Goal: Task Accomplishment & Management: Manage account settings

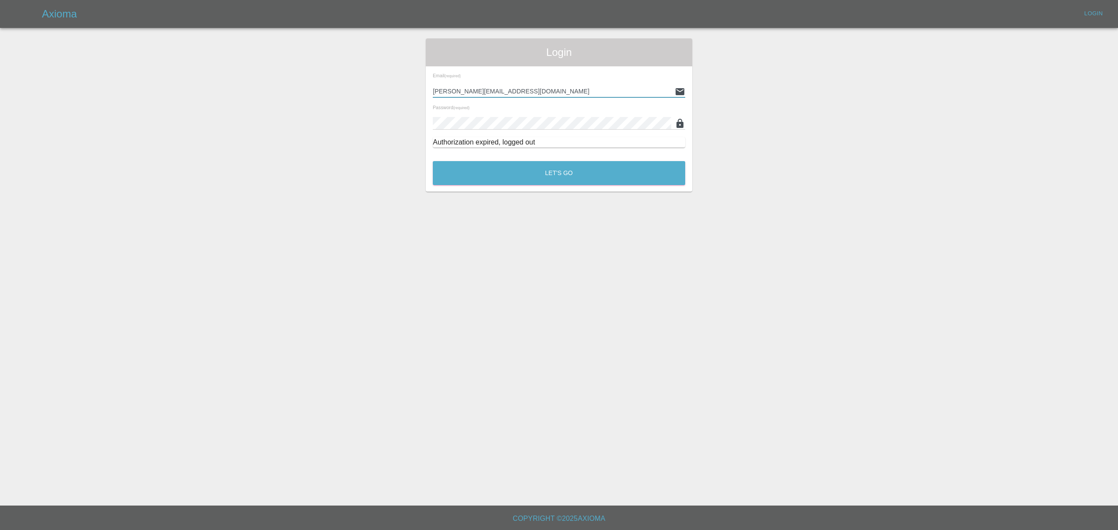
drag, startPoint x: 509, startPoint y: 86, endPoint x: 522, endPoint y: 90, distance: 13.8
click at [509, 87] on input "[PERSON_NAME][EMAIL_ADDRESS][DOMAIN_NAME]" at bounding box center [552, 91] width 238 height 13
paste input "[EMAIL_ADDRESS][DOMAIN_NAME]"
click at [529, 184] on button "Let's Go" at bounding box center [559, 173] width 252 height 24
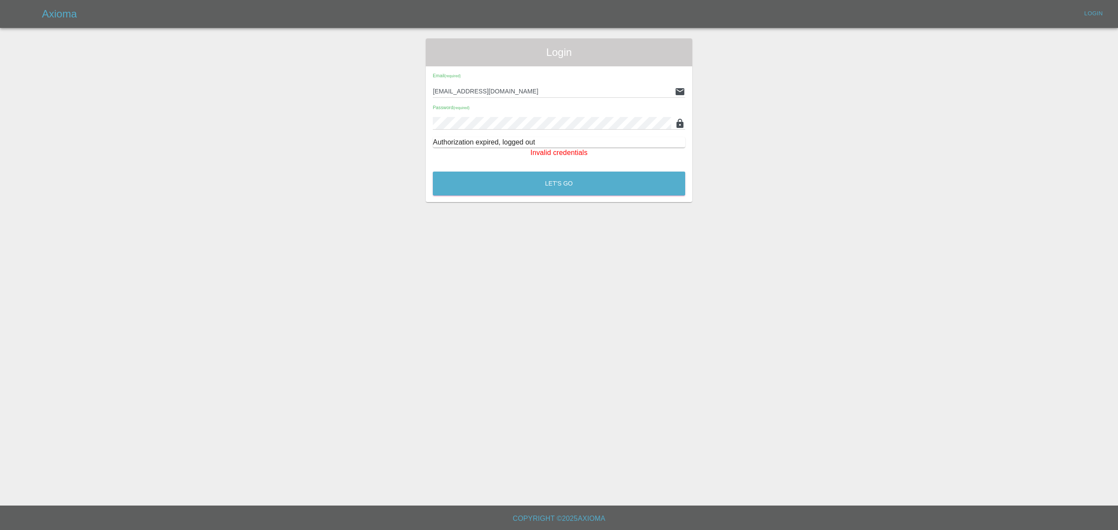
click at [550, 84] on div "Email (required) [EMAIL_ADDRESS][DOMAIN_NAME]" at bounding box center [559, 85] width 252 height 24
click at [544, 95] on input "[EMAIL_ADDRESS][DOMAIN_NAME]" at bounding box center [552, 91] width 238 height 13
click at [549, 94] on input "[EMAIL_ADDRESS][DOMAIN_NAME]" at bounding box center [552, 91] width 238 height 13
click at [568, 131] on div "Email (required) [EMAIL_ADDRESS][DOMAIN_NAME] Password (required) Authorization…" at bounding box center [559, 115] width 266 height 99
click at [540, 91] on input "[EMAIL_ADDRESS][DOMAIN_NAME]" at bounding box center [552, 91] width 238 height 13
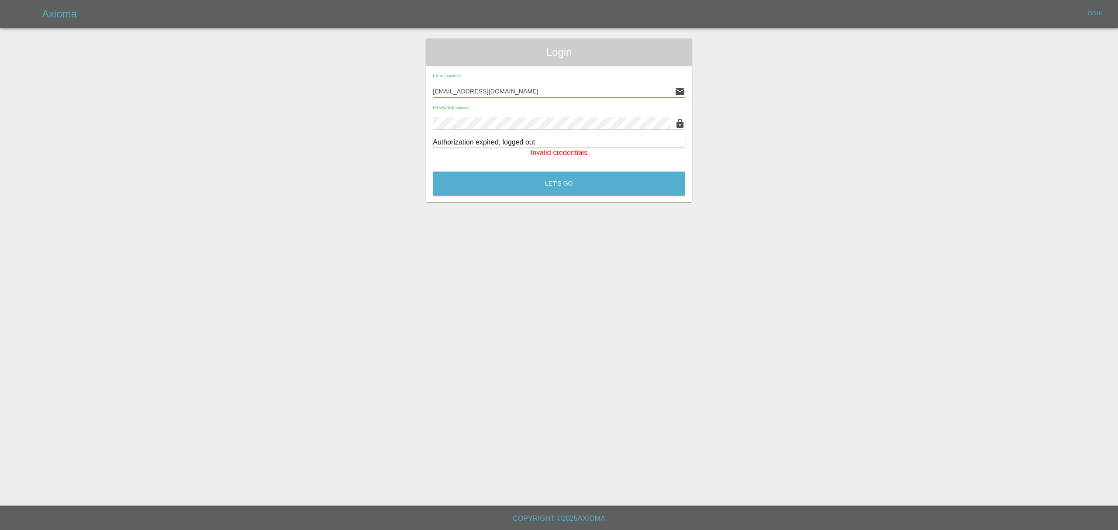
paste input "[EMAIL_ADDRESS]"
type input "[EMAIL_ADDRESS][DOMAIN_NAME]"
click at [549, 189] on button "Let's Go" at bounding box center [559, 184] width 252 height 24
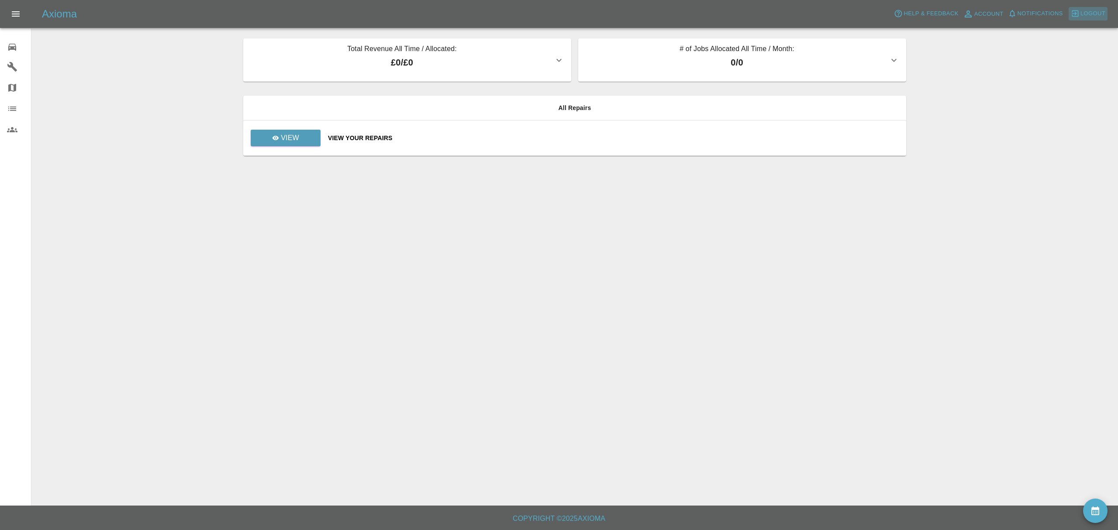
click at [1078, 7] on button "Logout" at bounding box center [1088, 14] width 39 height 14
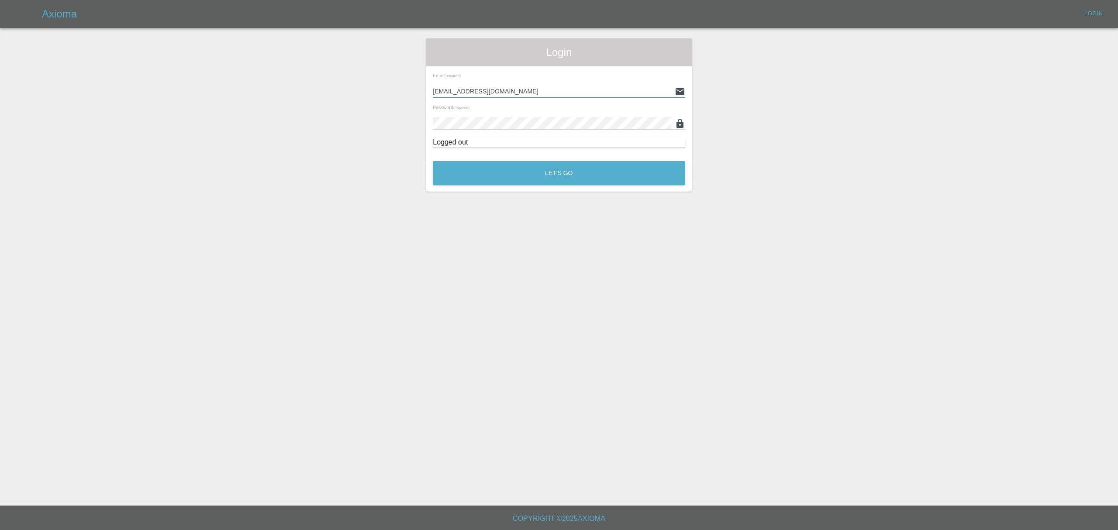
click at [523, 86] on input "[EMAIL_ADDRESS][DOMAIN_NAME]" at bounding box center [552, 91] width 238 height 13
paste input "[EMAIL_ADDRESS]"
type input "[EMAIL_ADDRESS][DOMAIN_NAME]"
click at [538, 168] on button "Let's Go" at bounding box center [559, 173] width 252 height 24
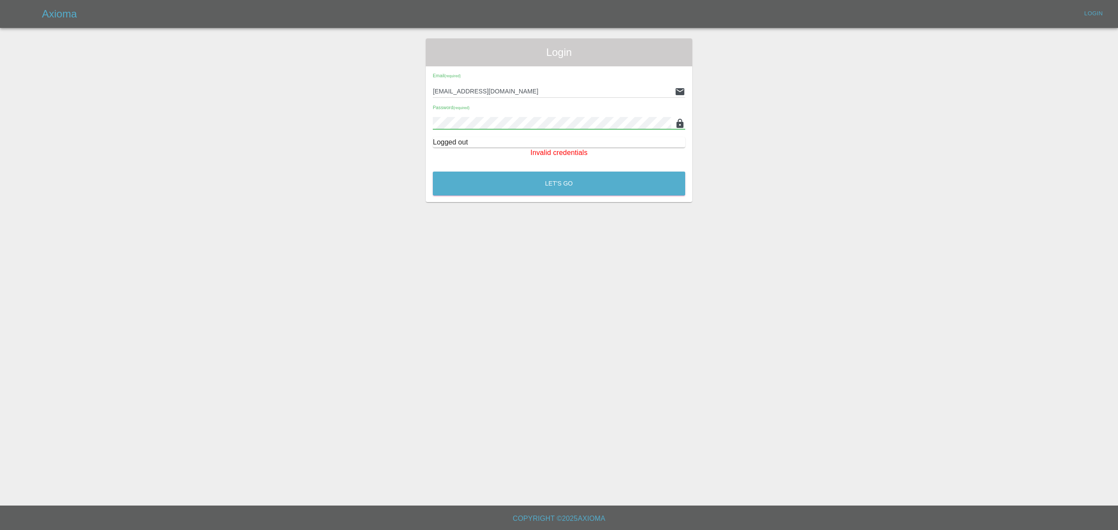
click at [386, 118] on div "Login Email (required) [EMAIL_ADDRESS][DOMAIN_NAME] Password (required) Logged …" at bounding box center [558, 120] width 1117 height 164
click at [433, 172] on button "Let's Go" at bounding box center [559, 184] width 252 height 24
click at [584, 186] on button "Let's Go" at bounding box center [559, 184] width 252 height 24
click at [386, 126] on div "Login Email (required) [EMAIL_ADDRESS][DOMAIN_NAME] Password (required) Logged …" at bounding box center [558, 120] width 1117 height 164
click at [546, 184] on button "Let's Go" at bounding box center [559, 184] width 252 height 24
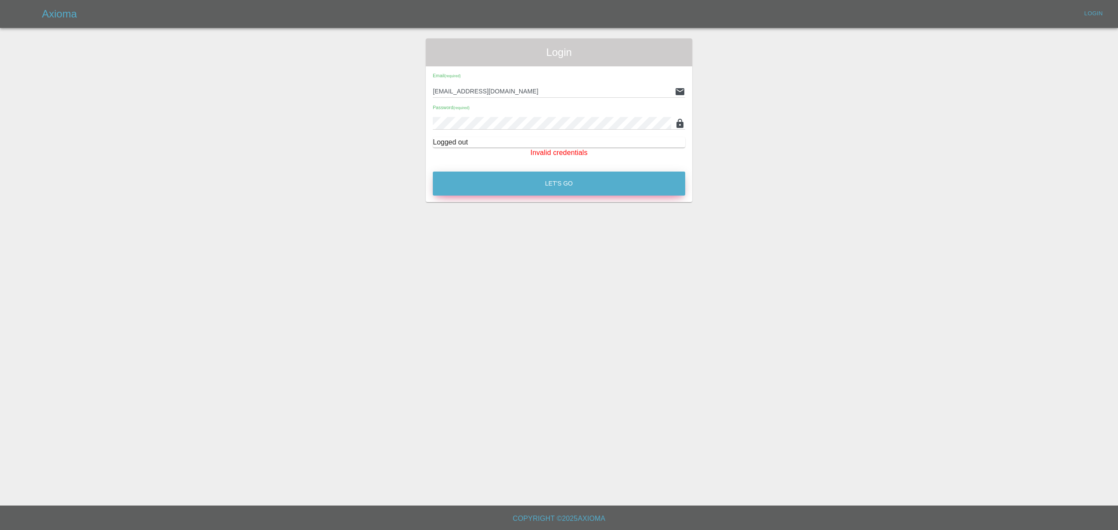
click at [529, 184] on button "Let's Go" at bounding box center [559, 184] width 252 height 24
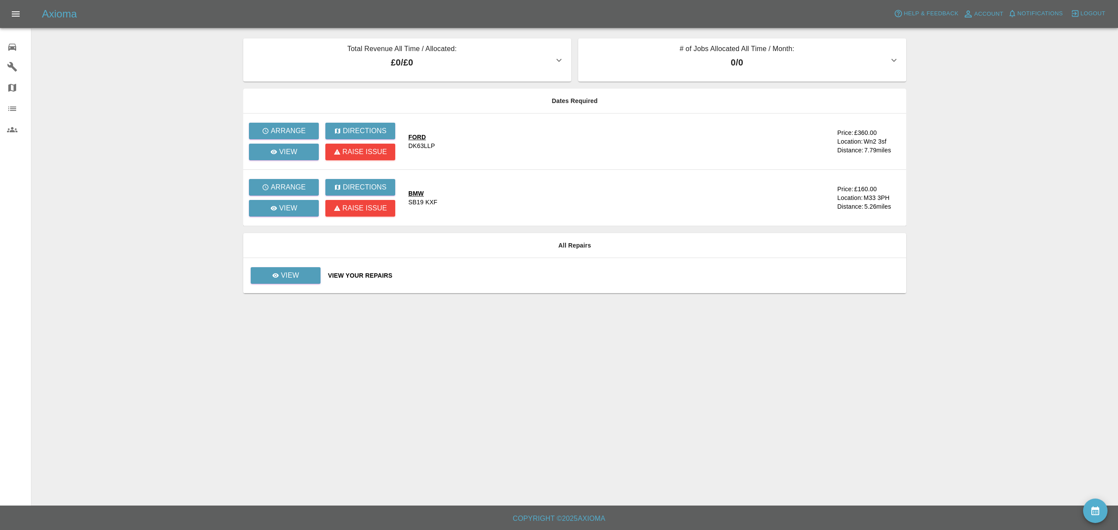
click at [925, 16] on span "Help & Feedback" at bounding box center [931, 14] width 55 height 10
click at [985, 14] on span "Account" at bounding box center [988, 14] width 29 height 10
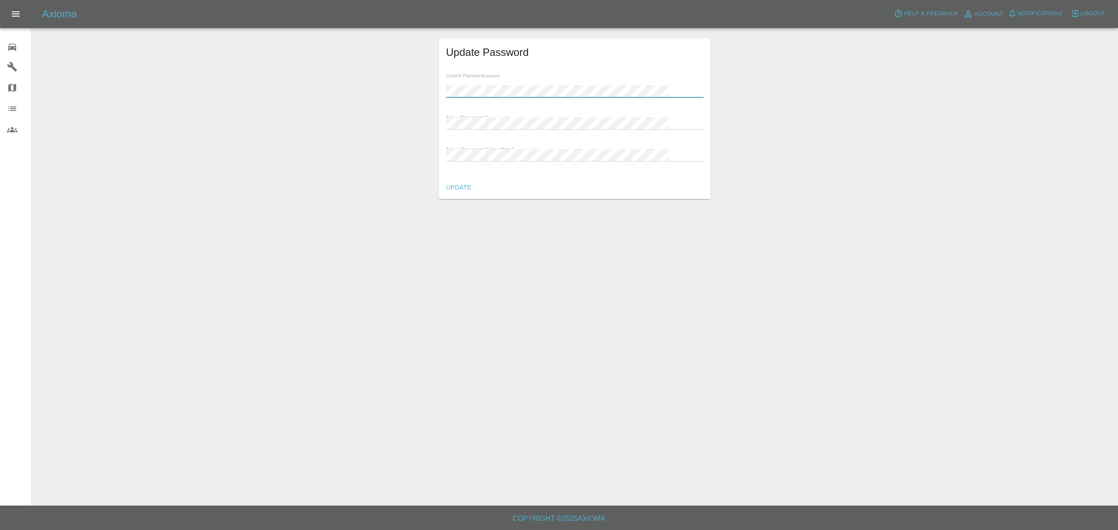
click at [509, 114] on span "New Password (required)" at bounding box center [477, 117] width 63 height 7
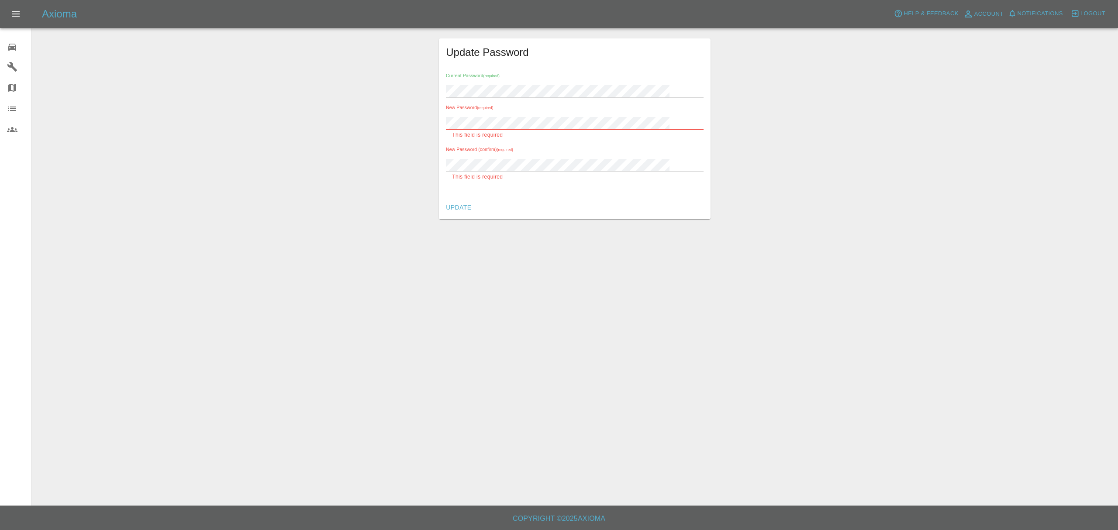
click at [484, 208] on div "Update" at bounding box center [575, 207] width 272 height 23
click at [475, 197] on button "Update" at bounding box center [458, 198] width 32 height 16
click at [615, 246] on main "Update Password Current Password (required) New Password (required) New Passwor…" at bounding box center [559, 253] width 1118 height 506
click at [1099, 9] on span "Logout" at bounding box center [1093, 14] width 25 height 10
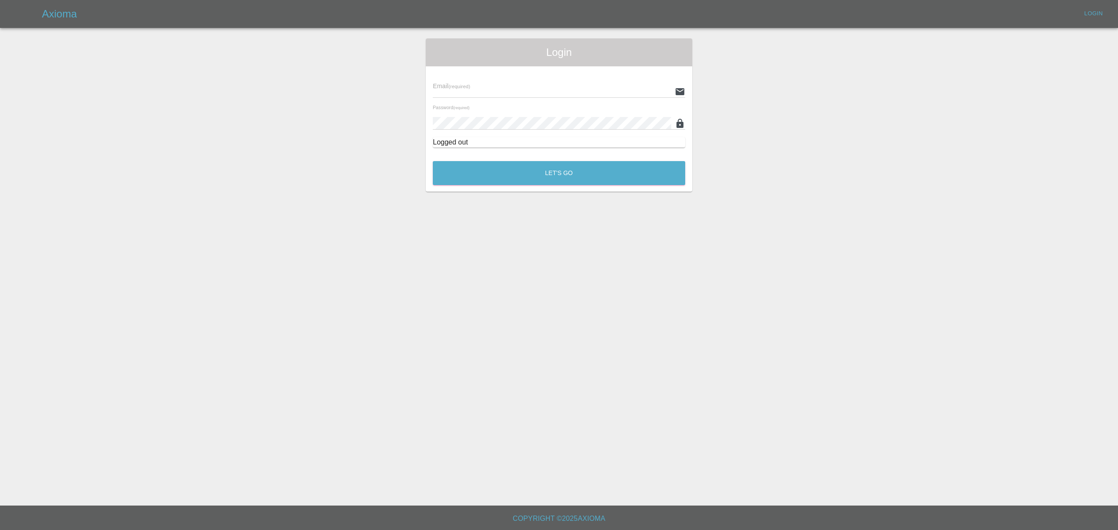
click at [537, 79] on div "Email (required)" at bounding box center [559, 85] width 252 height 24
click at [536, 84] on div "Email (required)" at bounding box center [559, 85] width 252 height 24
click at [533, 91] on input "text" at bounding box center [552, 91] width 238 height 13
paste input "[EMAIL_ADDRESS][DOMAIN_NAME]"
type input "[EMAIL_ADDRESS][DOMAIN_NAME]"
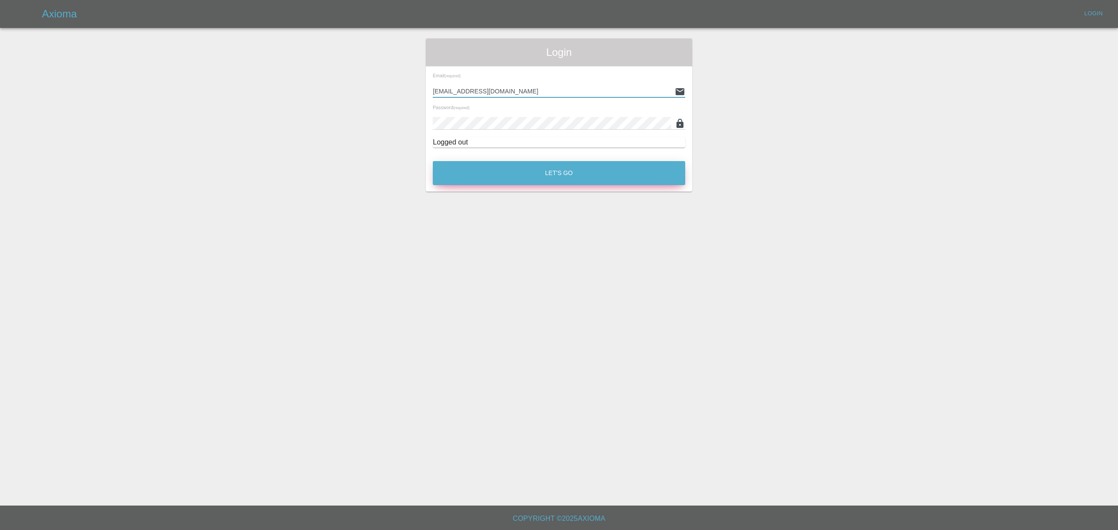
click at [523, 168] on button "Let's Go" at bounding box center [559, 173] width 252 height 24
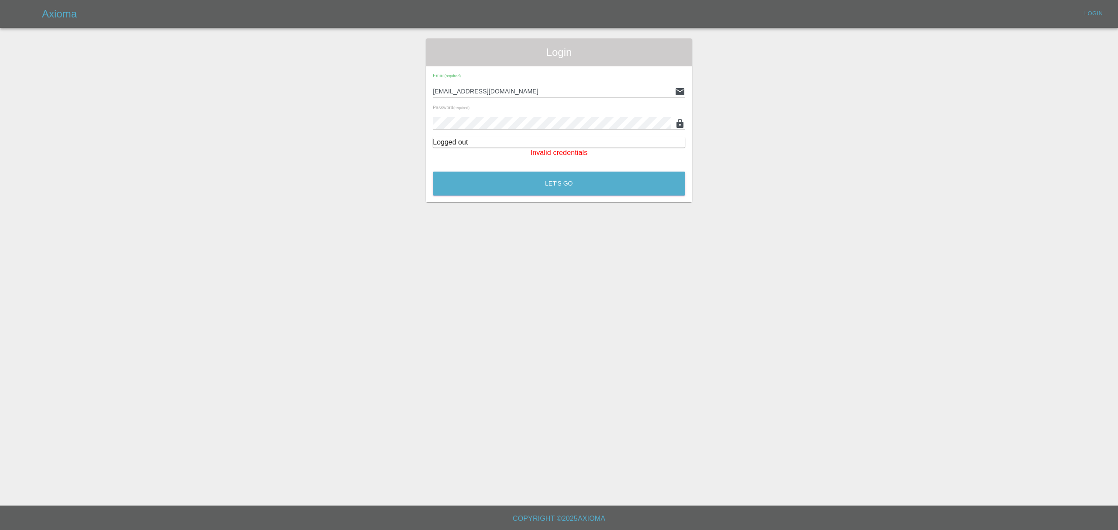
click at [501, 114] on div "Password (required)" at bounding box center [559, 117] width 252 height 24
click at [382, 128] on div "Login Email (required) [EMAIL_ADDRESS][DOMAIN_NAME] Password (required) Logged …" at bounding box center [558, 120] width 1117 height 164
click at [519, 189] on button "Let's Go" at bounding box center [559, 184] width 252 height 24
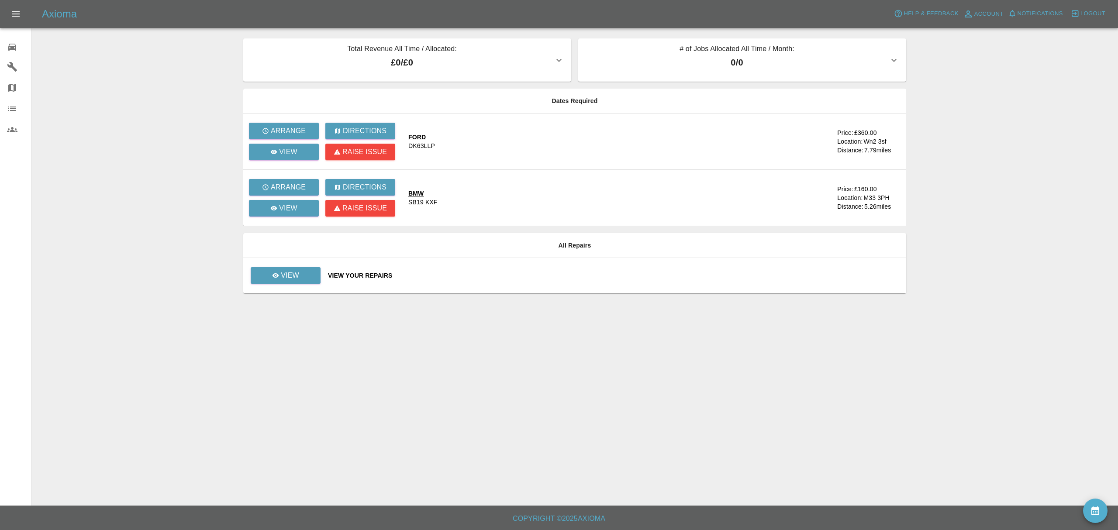
click at [1086, 5] on div "Axioma Help & Feedback Account Notifications 0 Logout" at bounding box center [559, 14] width 1118 height 28
click at [1084, 14] on span "Logout" at bounding box center [1093, 14] width 25 height 10
